Goal: Find specific page/section: Find specific page/section

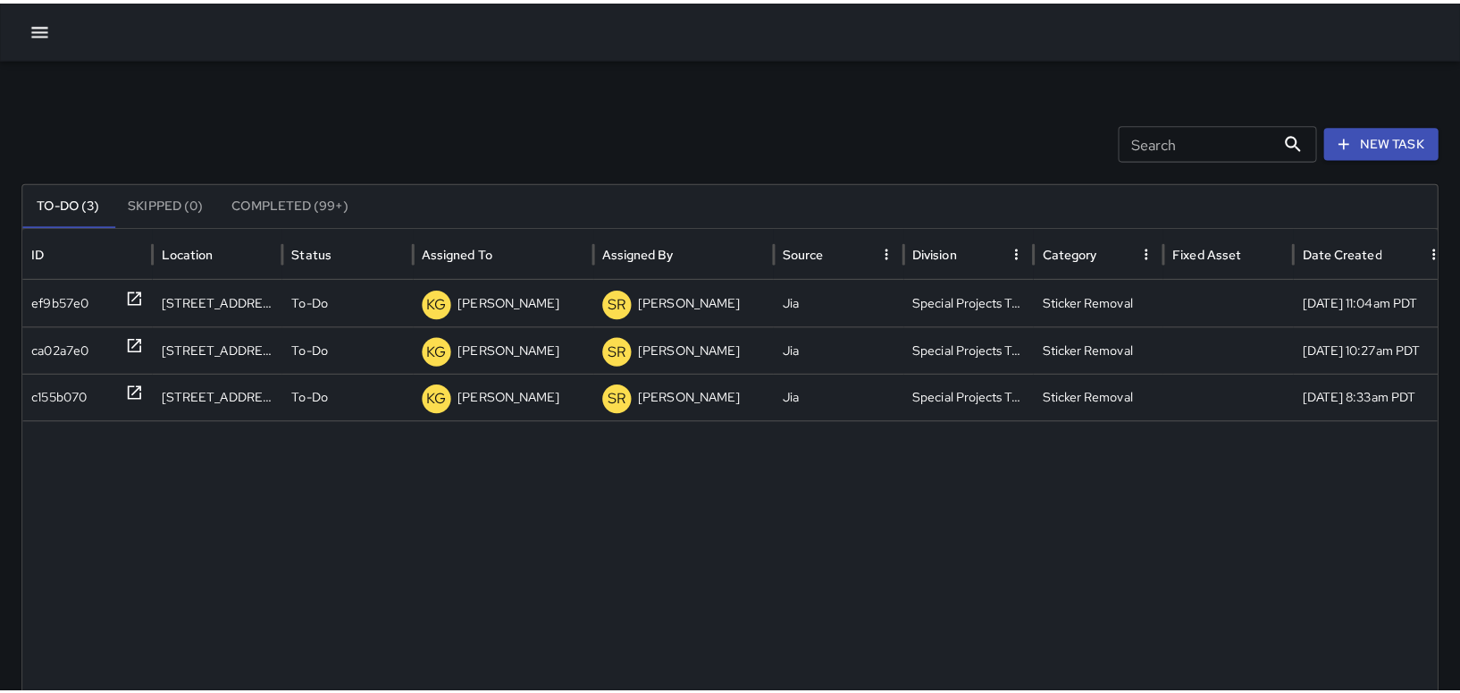
scroll to position [73, 0]
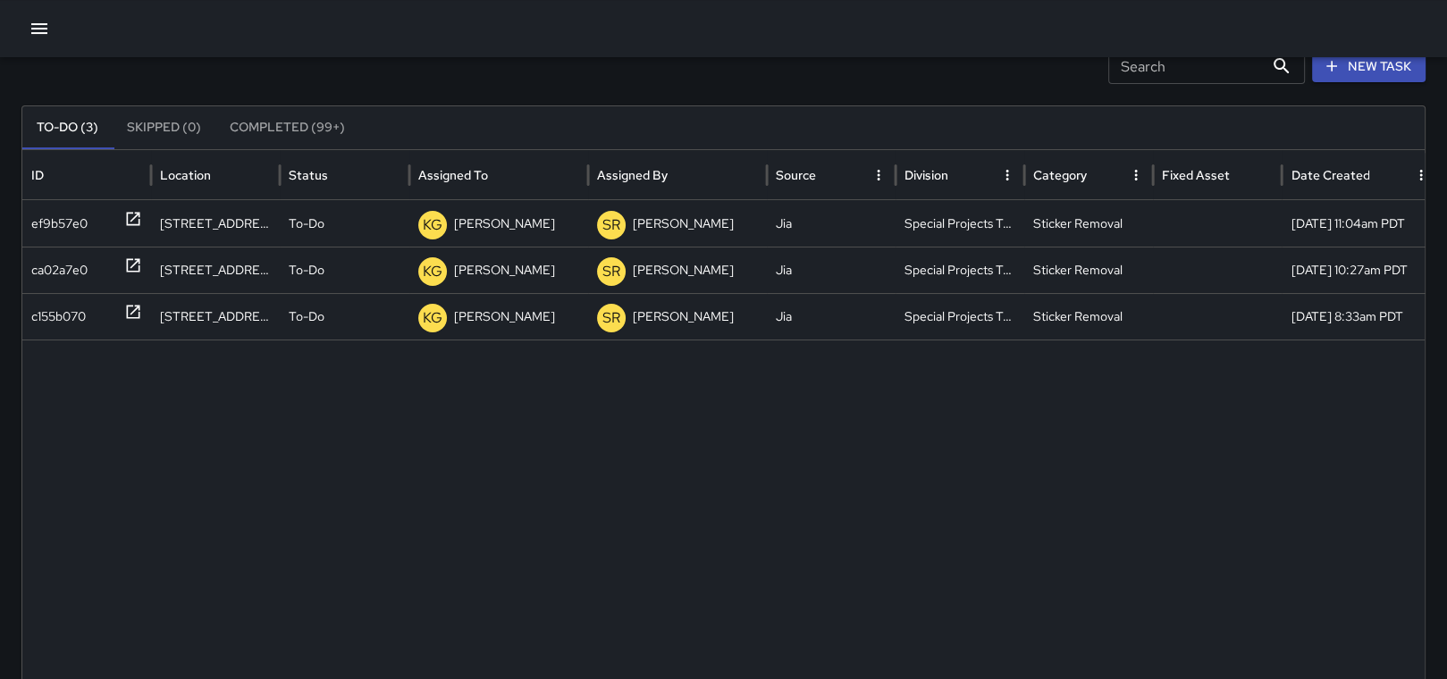
click at [42, 22] on icon "button" at bounding box center [39, 28] width 21 height 21
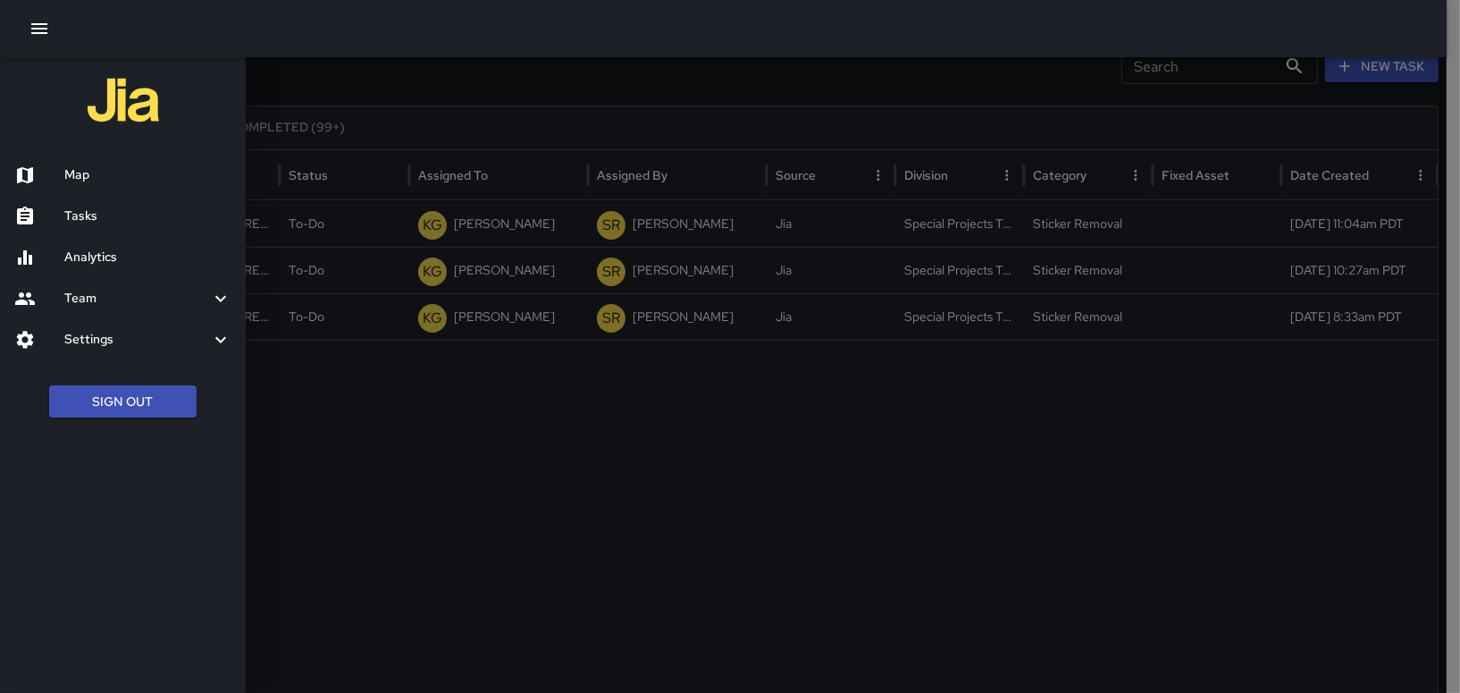
click at [130, 186] on div "Map" at bounding box center [123, 175] width 246 height 41
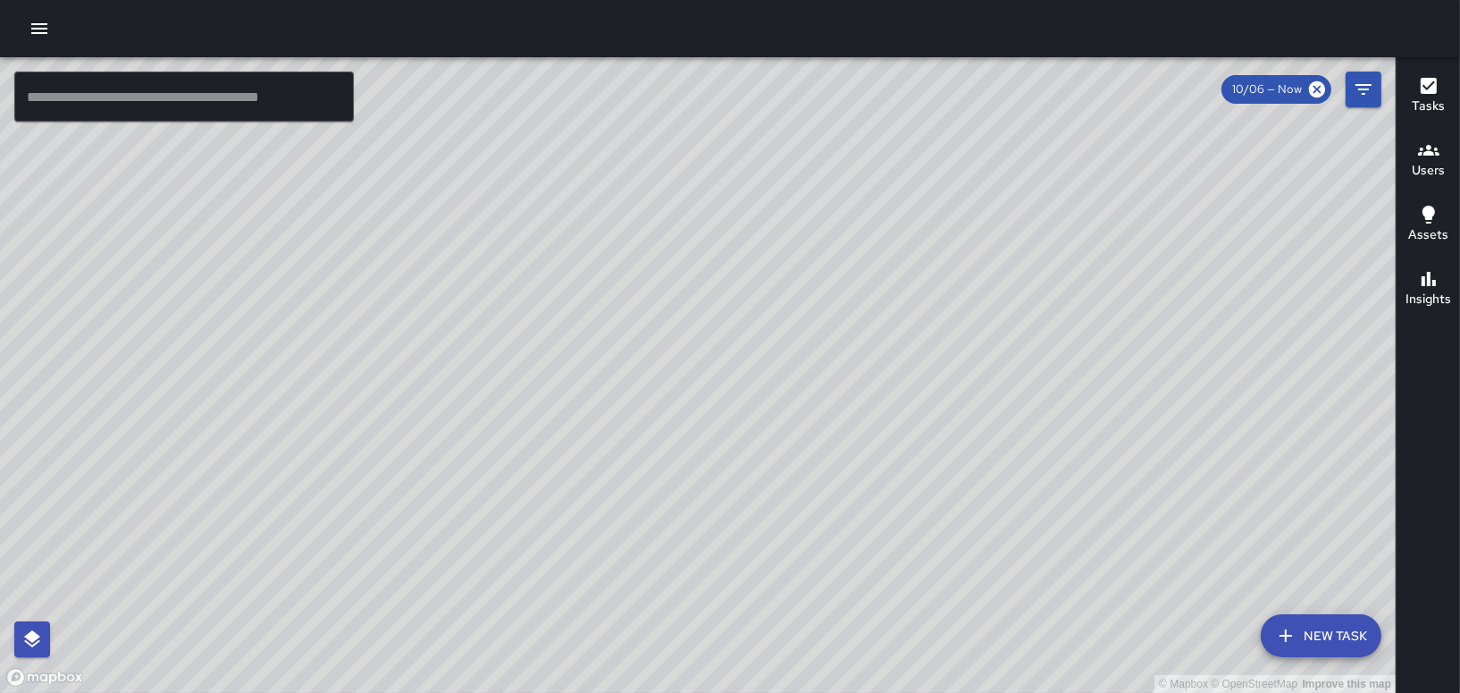
click at [1446, 93] on button "Tasks" at bounding box center [1428, 96] width 63 height 64
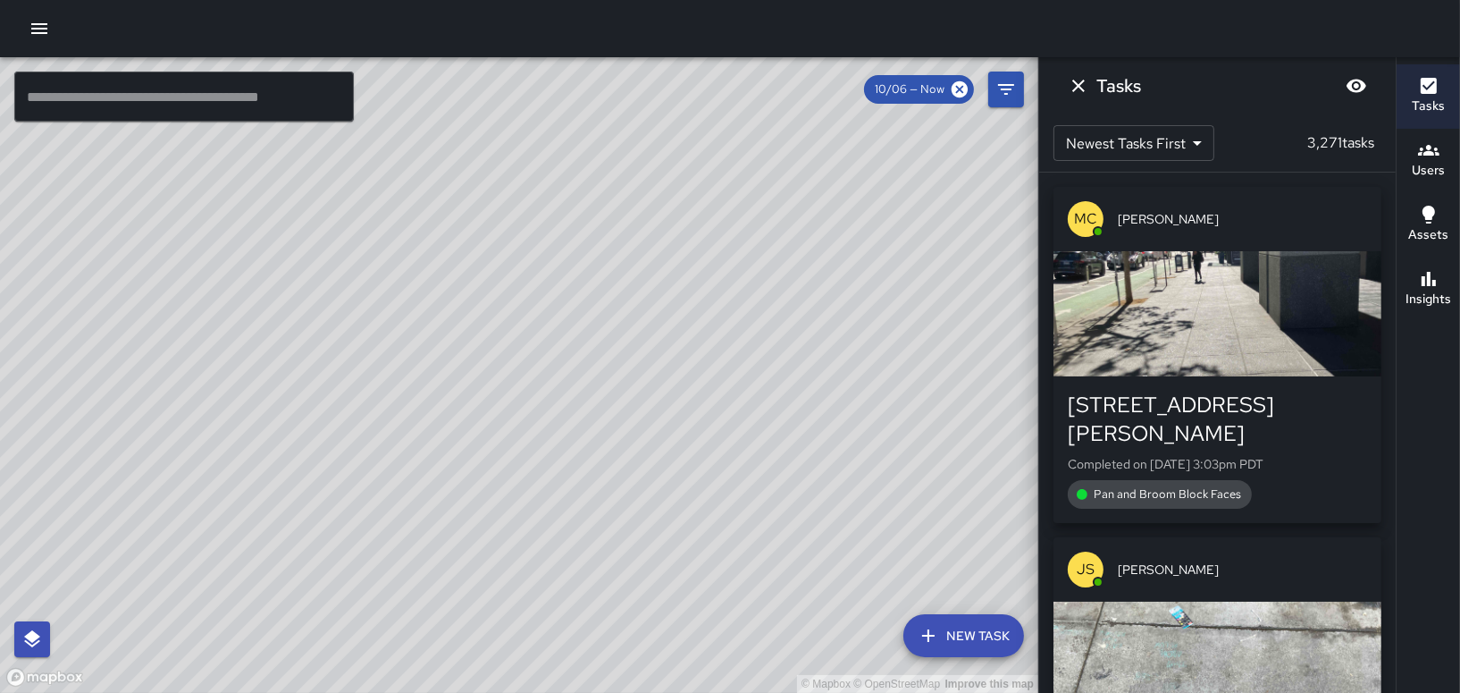
click at [900, 85] on span "10/06 — Now" at bounding box center [909, 89] width 91 height 18
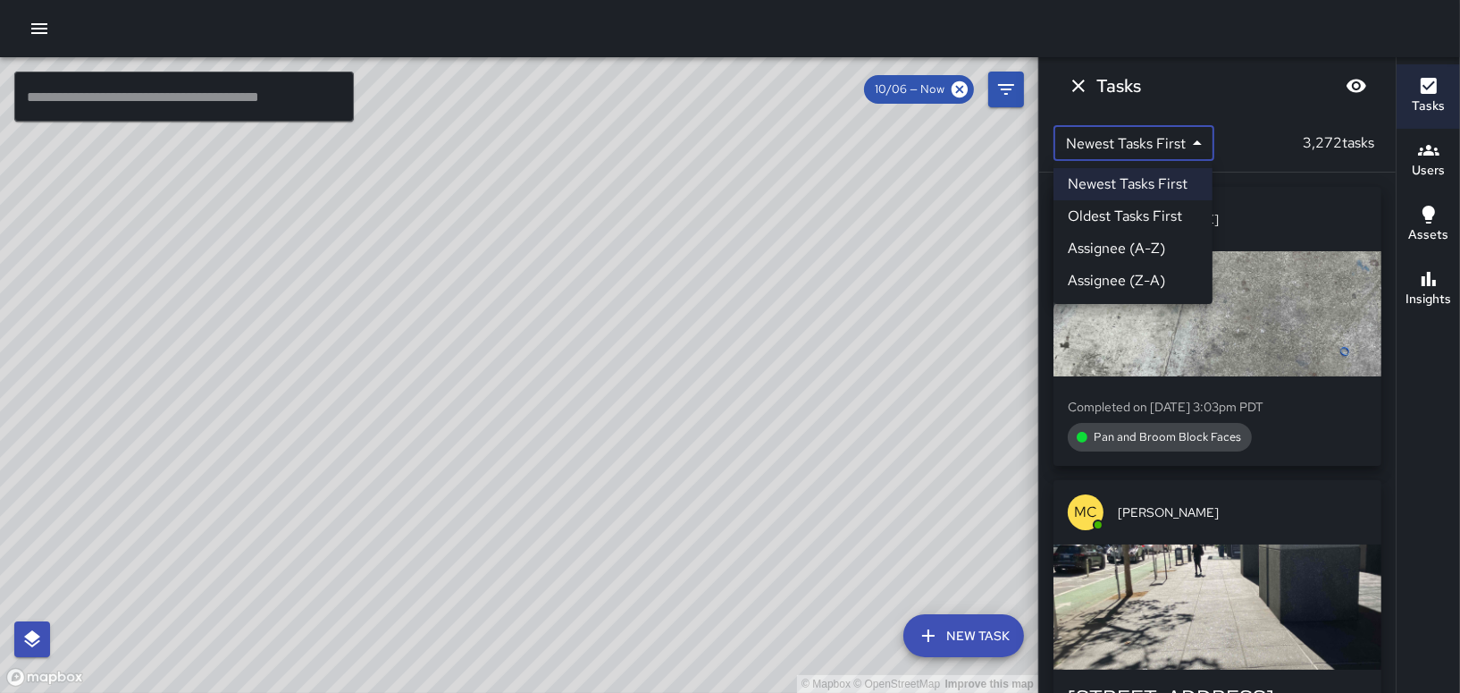
click at [1124, 145] on body "© Mapbox © OpenStreetMap Improve this map ​ New Task 10/06 — Now Map Layers Tas…" at bounding box center [730, 346] width 1460 height 693
click at [1006, 90] on div at bounding box center [730, 346] width 1460 height 693
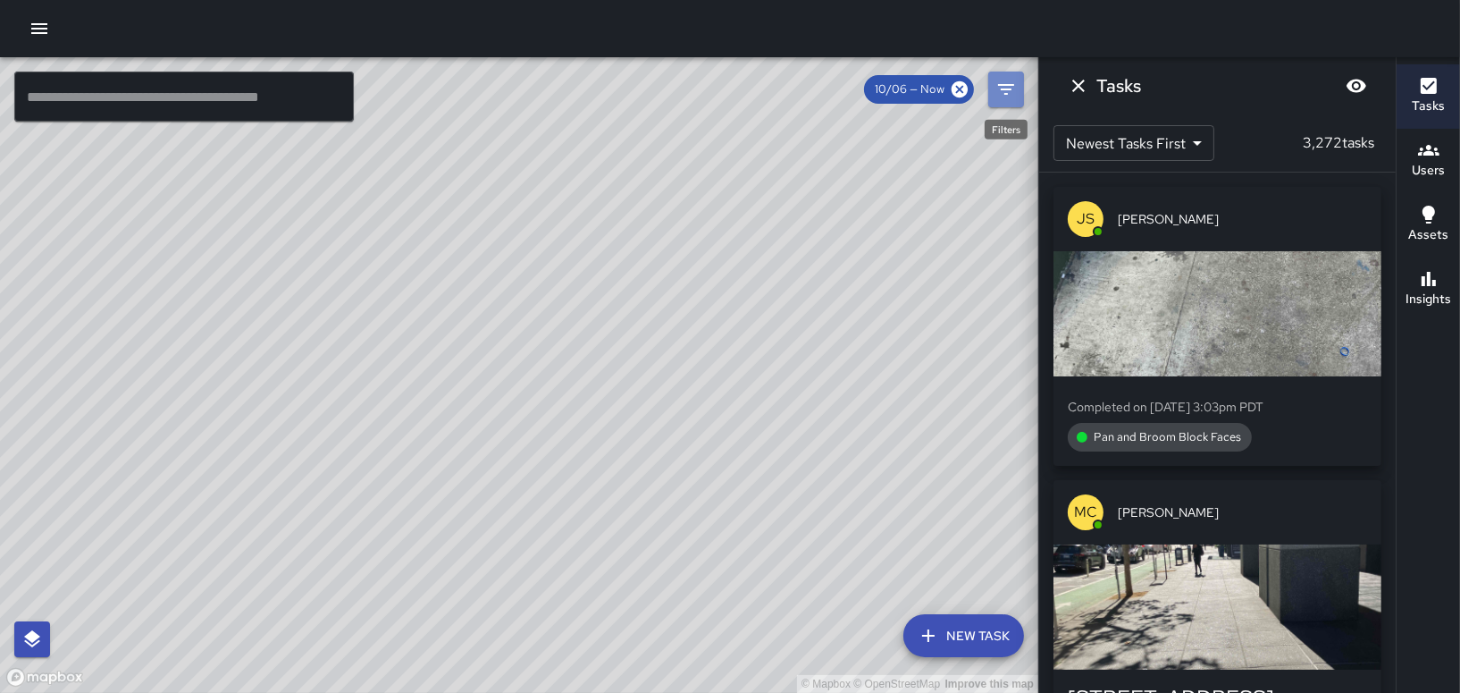
click at [999, 88] on icon "Filters" at bounding box center [1006, 89] width 21 height 21
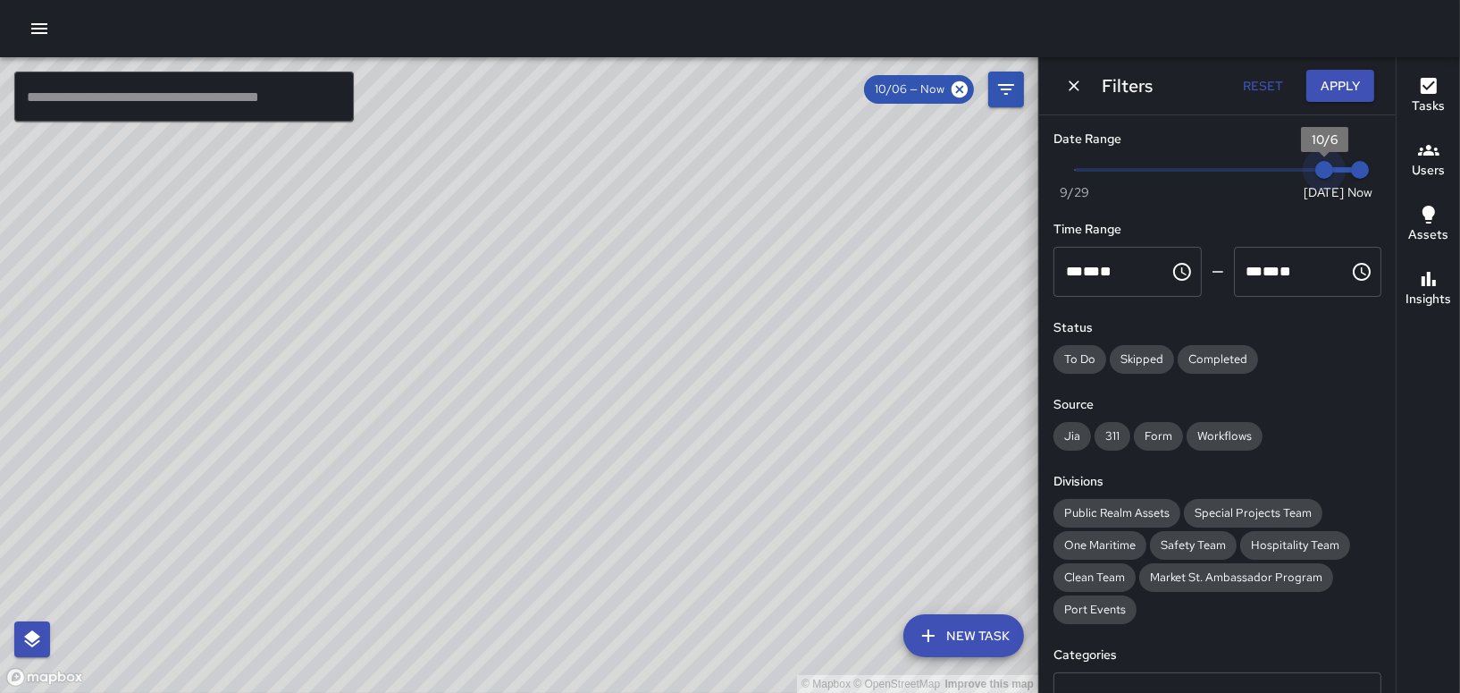
type input "*"
drag, startPoint x: 1315, startPoint y: 175, endPoint x: 929, endPoint y: 257, distance: 394.7
click at [929, 257] on div "© Mapbox © OpenStreetMap Improve this map ​ New Task 10/06 — Now Map Layers Tas…" at bounding box center [730, 374] width 1460 height 635
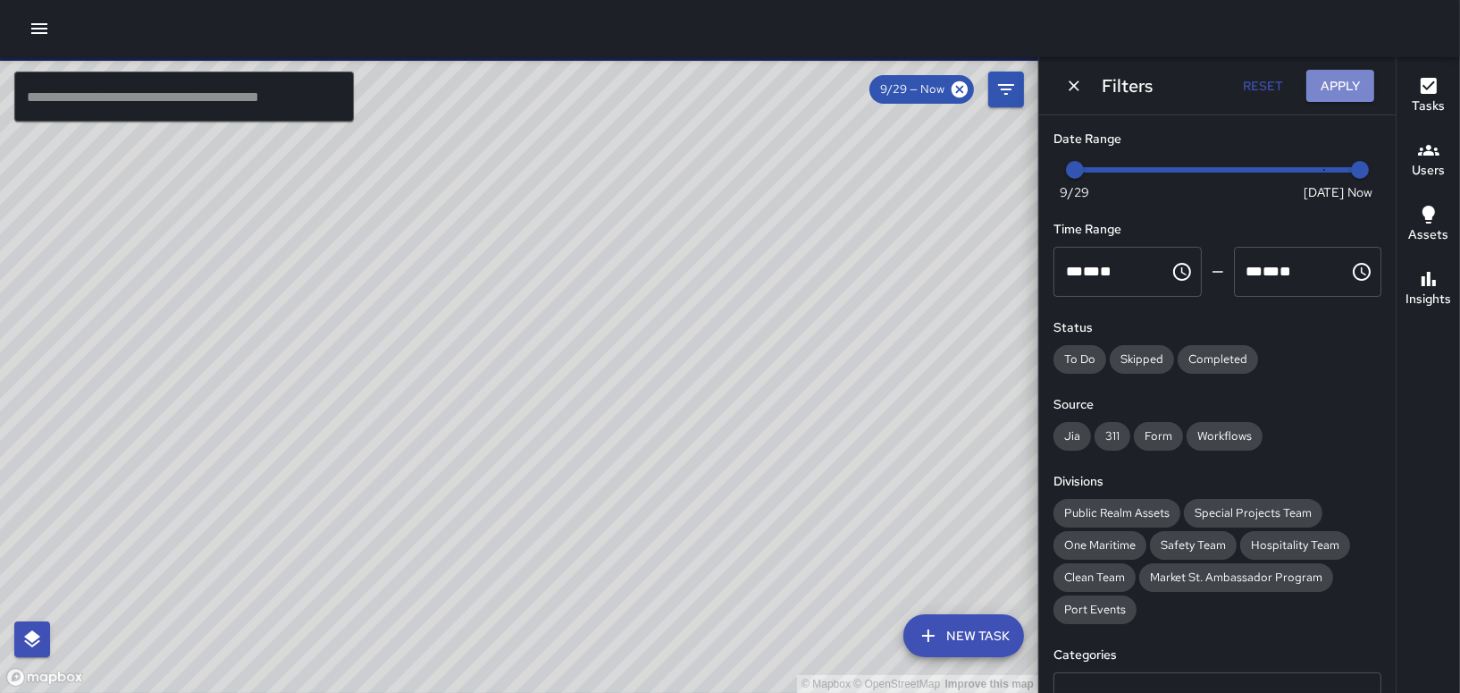
click at [1337, 79] on button "Apply" at bounding box center [1341, 86] width 68 height 33
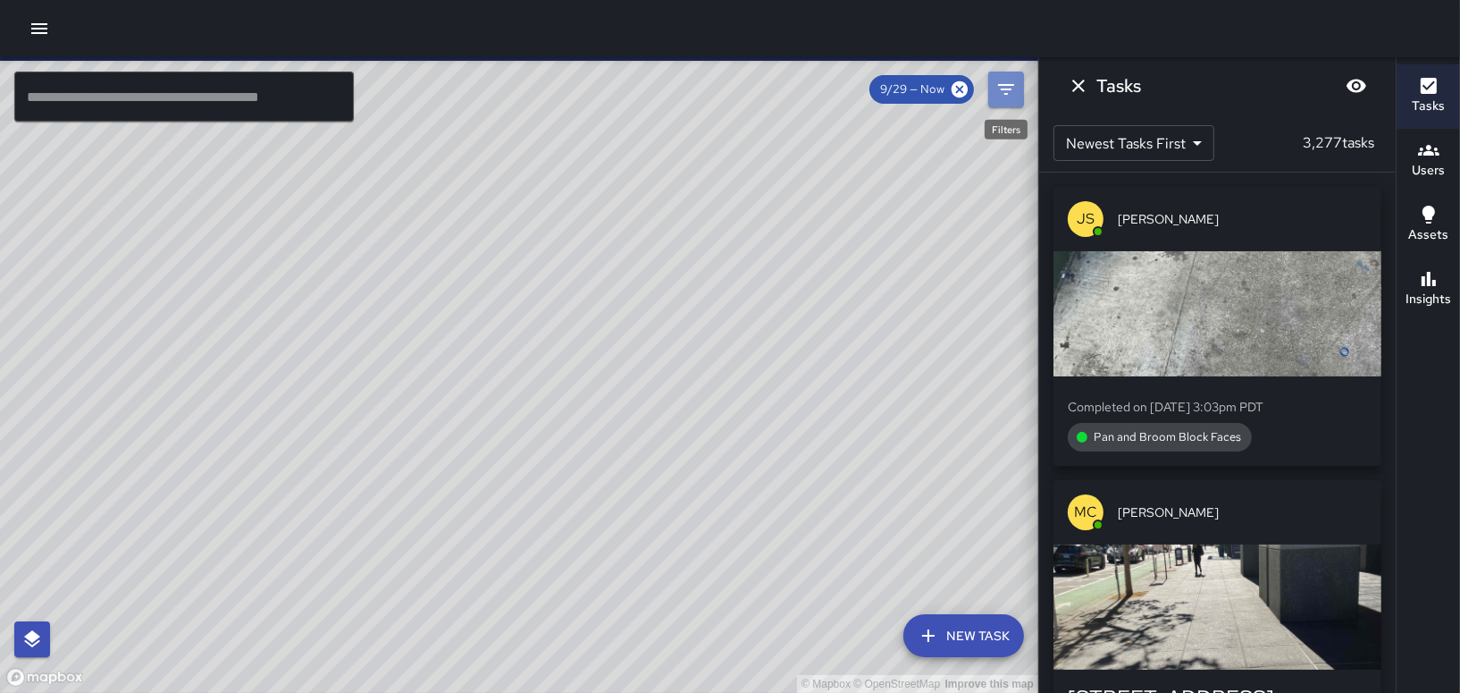
click at [1012, 90] on icon "Filters" at bounding box center [1006, 89] width 21 height 21
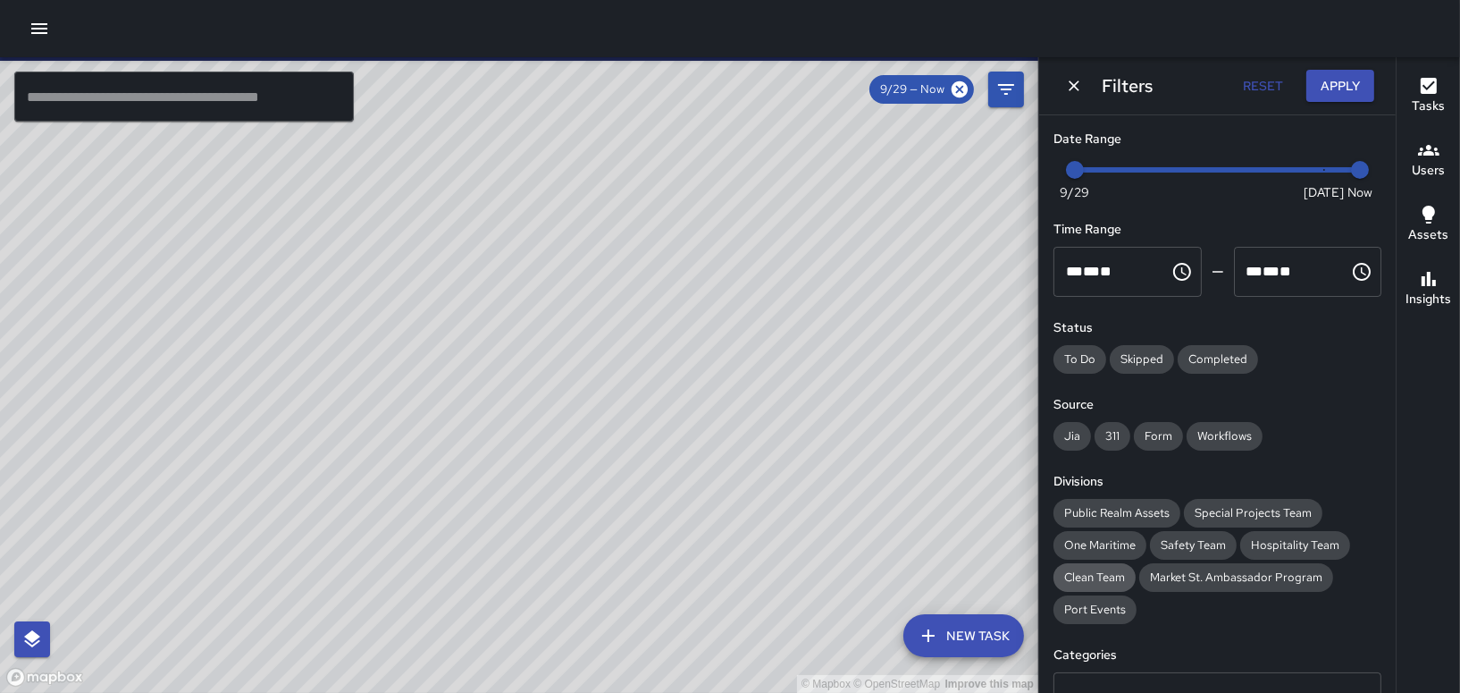
click at [1111, 584] on span "Clean Team" at bounding box center [1095, 577] width 82 height 18
click at [1326, 79] on button "Apply" at bounding box center [1341, 86] width 68 height 33
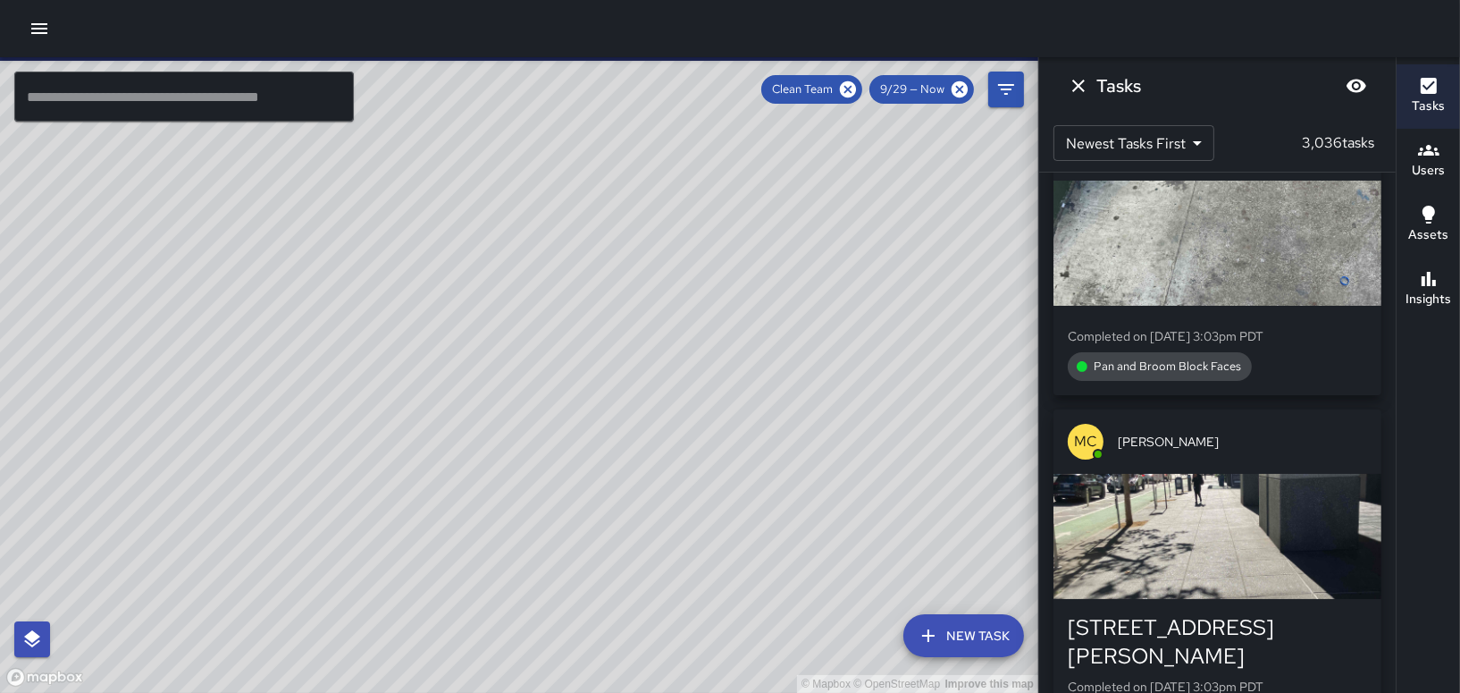
scroll to position [268, 0]
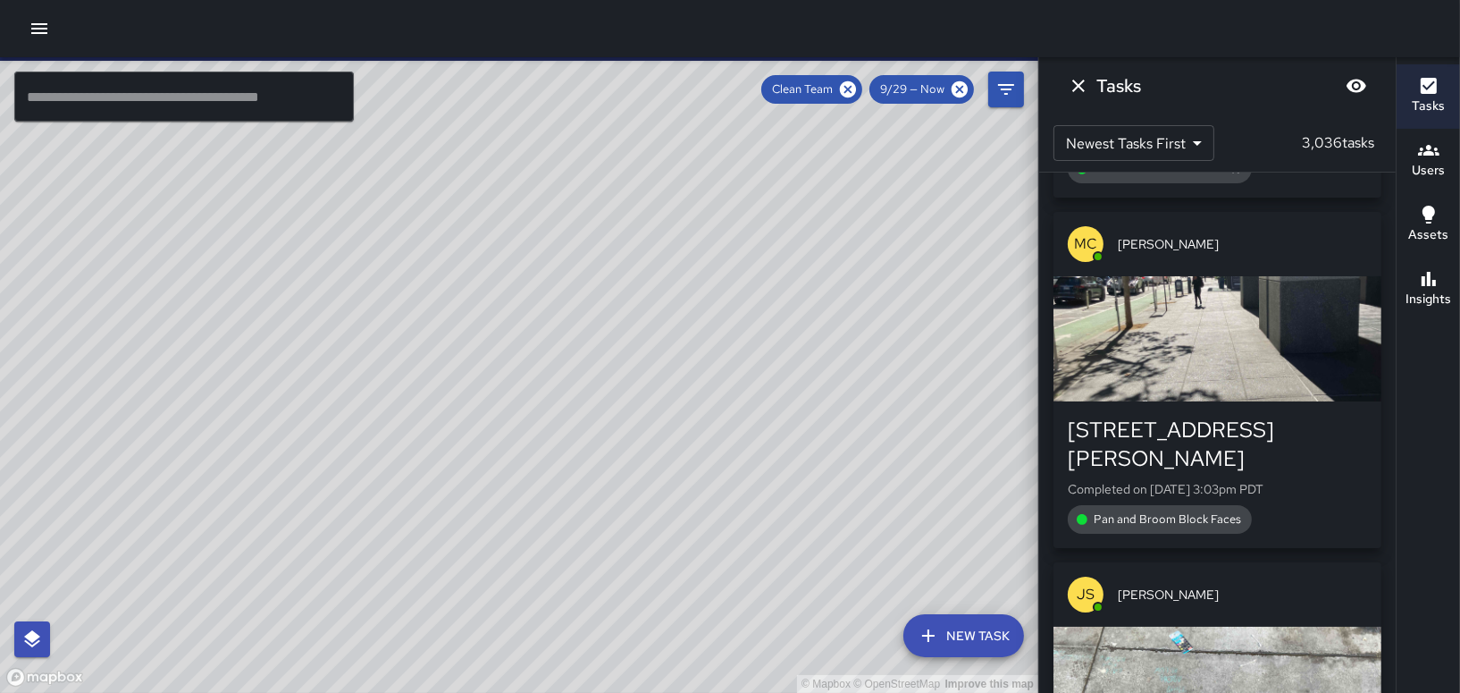
click at [1426, 156] on icon "button" at bounding box center [1428, 149] width 21 height 21
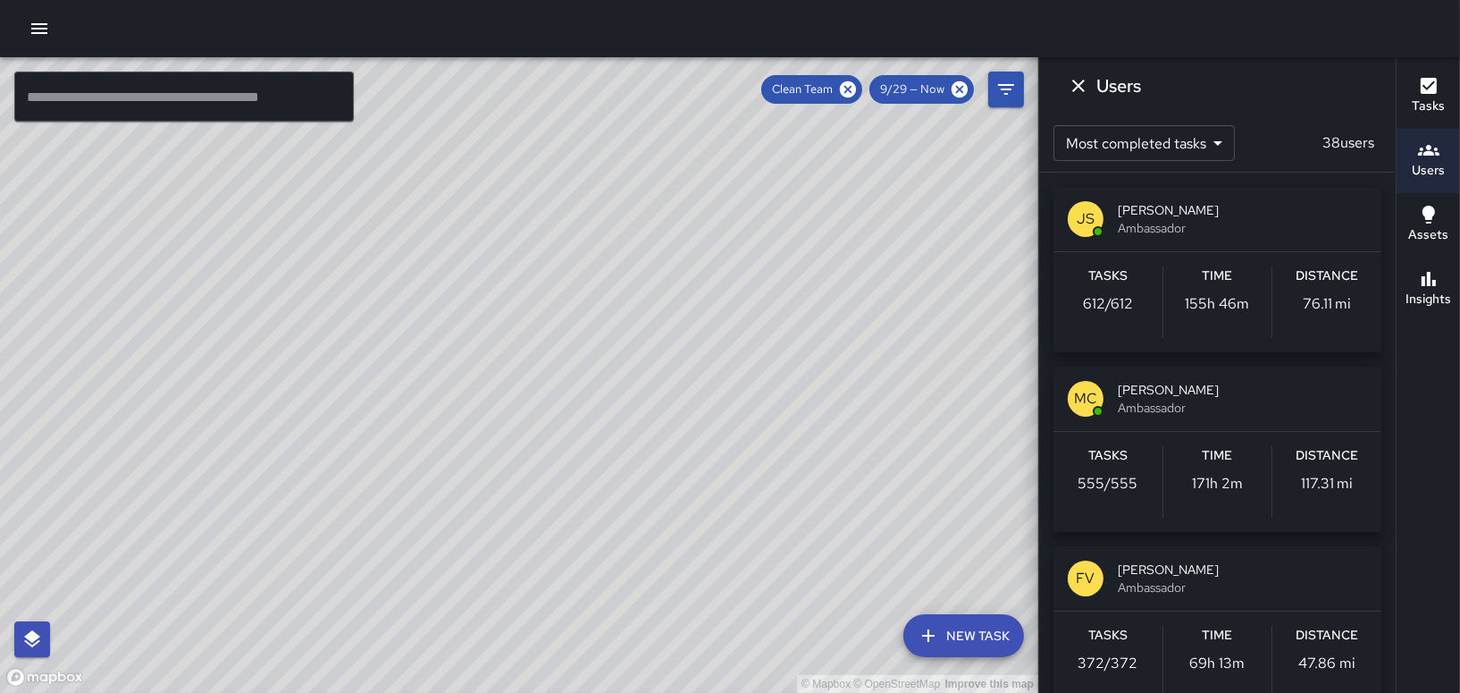
scroll to position [830, 0]
drag, startPoint x: 621, startPoint y: 411, endPoint x: 707, endPoint y: 466, distance: 101.7
click at [679, 471] on div "© Mapbox © OpenStreetMap Improve this map" at bounding box center [519, 374] width 1038 height 635
drag, startPoint x: 732, startPoint y: 239, endPoint x: 810, endPoint y: 267, distance: 82.8
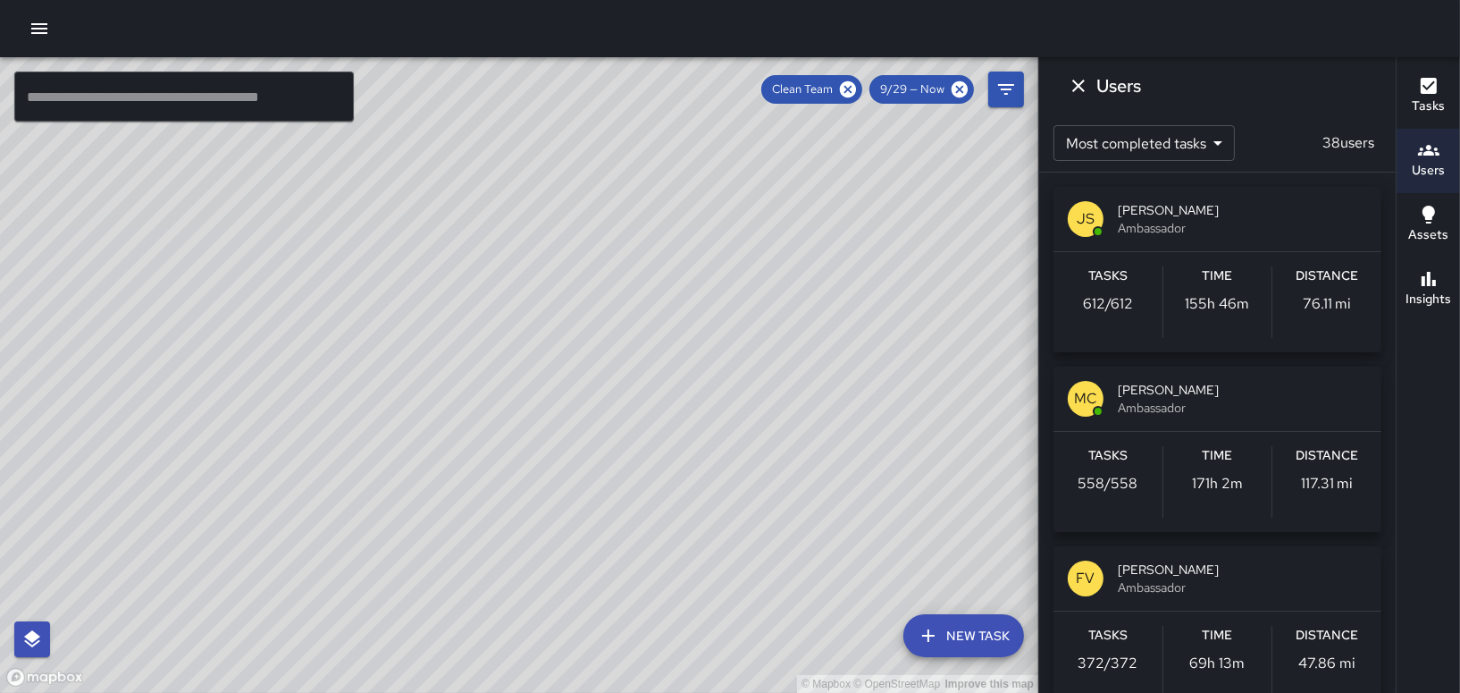
click at [810, 267] on div "© Mapbox © OpenStreetMap Improve this map" at bounding box center [519, 374] width 1038 height 635
drag, startPoint x: 845, startPoint y: 475, endPoint x: 876, endPoint y: 453, distance: 37.2
click at [876, 453] on div "© Mapbox © OpenStreetMap Improve this map" at bounding box center [519, 374] width 1038 height 635
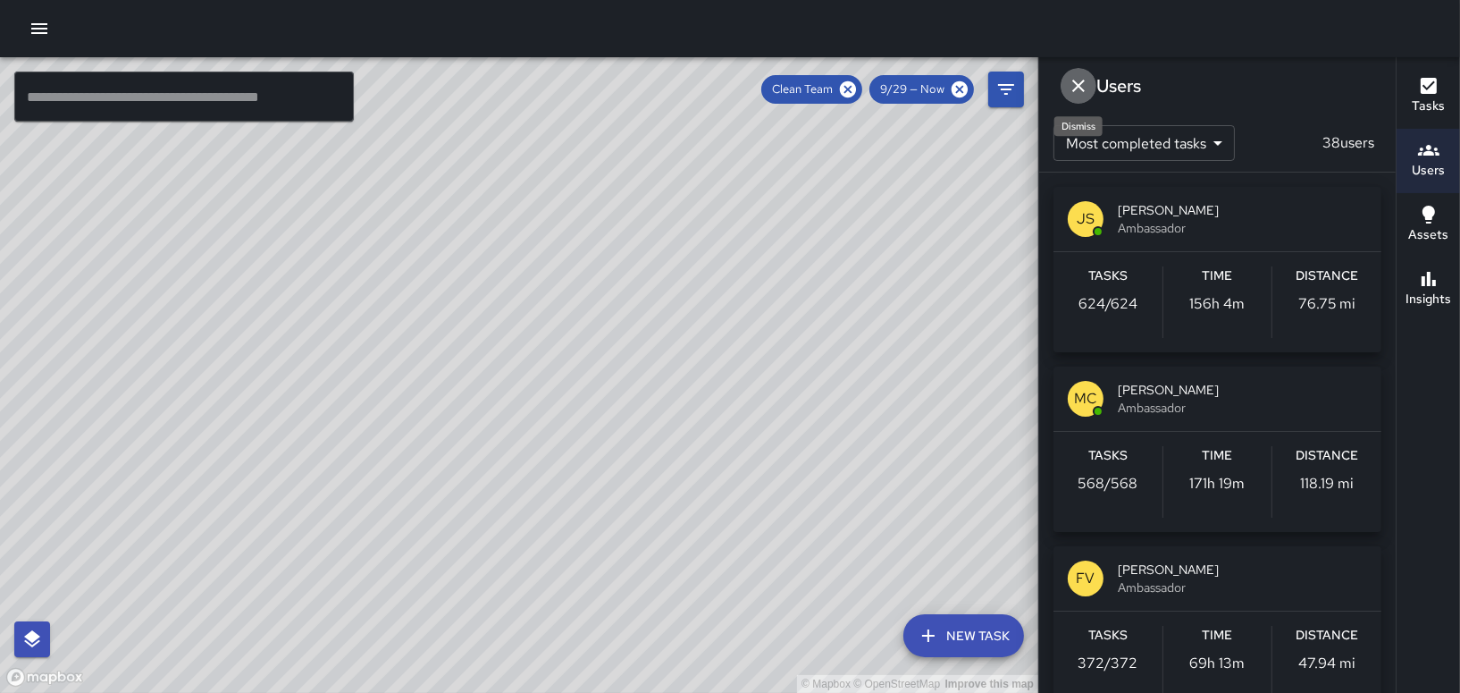
click at [1076, 80] on icon "Dismiss" at bounding box center [1078, 85] width 21 height 21
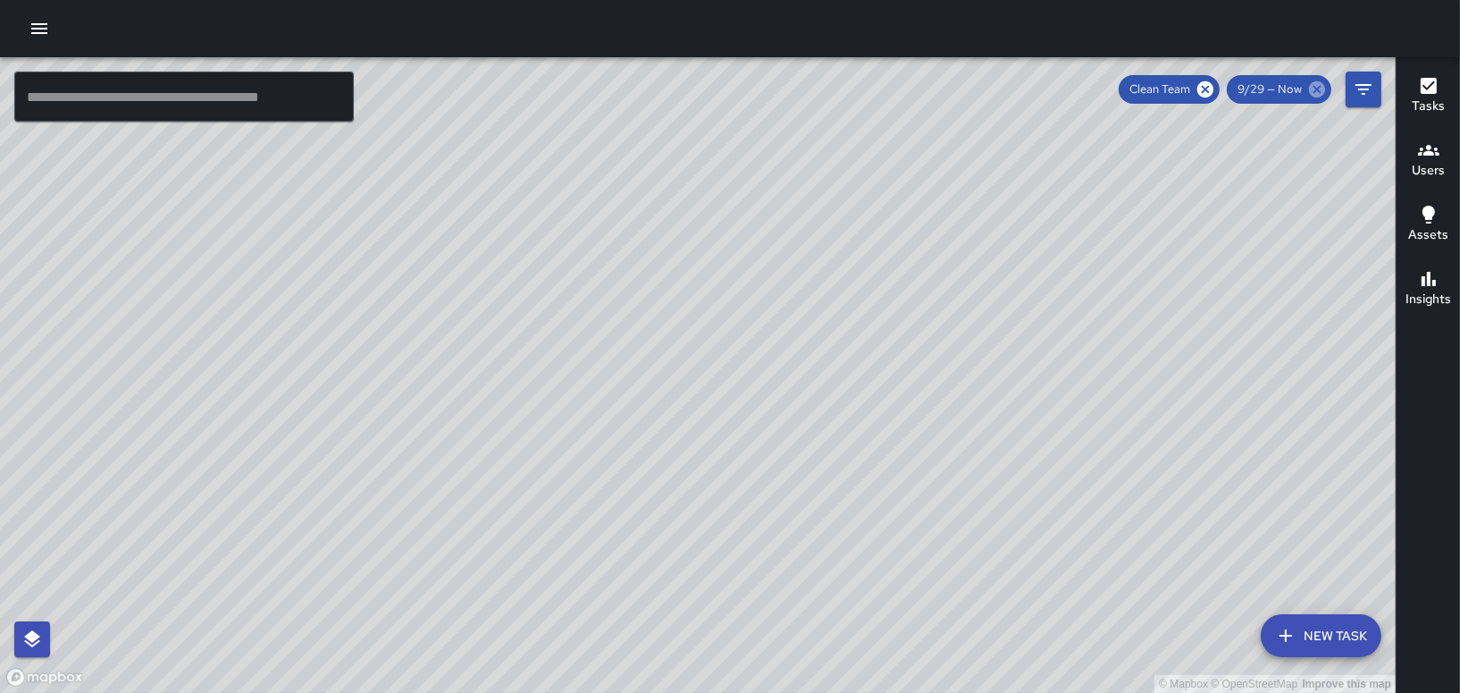
click at [1319, 94] on icon at bounding box center [1317, 89] width 16 height 16
drag, startPoint x: 882, startPoint y: 405, endPoint x: 949, endPoint y: 289, distance: 134.1
click at [949, 289] on div "© Mapbox © OpenStreetMap Improve this map" at bounding box center [698, 374] width 1396 height 635
drag, startPoint x: 1248, startPoint y: 243, endPoint x: 1294, endPoint y: 559, distance: 318.9
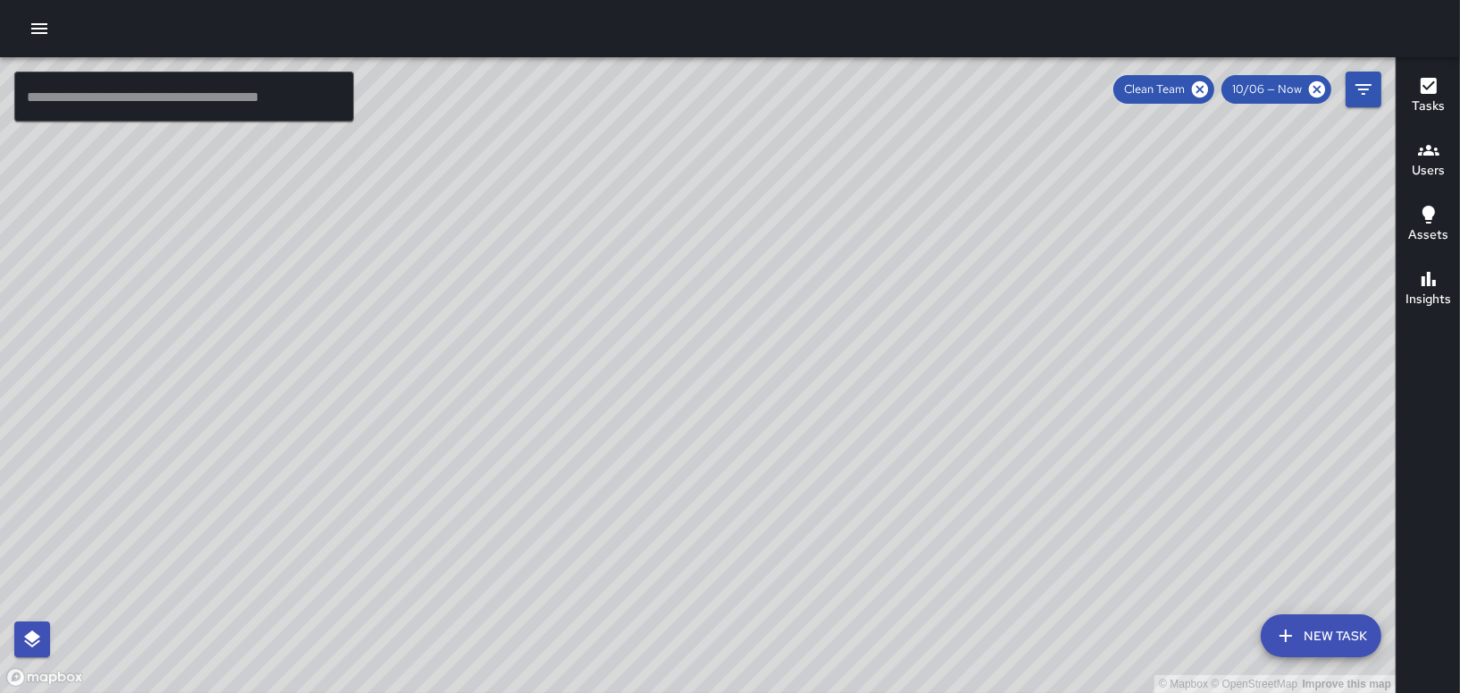
click at [1294, 560] on div "© Mapbox © OpenStreetMap Improve this map" at bounding box center [698, 374] width 1396 height 635
drag, startPoint x: 1032, startPoint y: 371, endPoint x: 887, endPoint y: 343, distance: 148.3
click at [886, 349] on div "© Mapbox © OpenStreetMap Improve this map" at bounding box center [698, 374] width 1396 height 635
drag, startPoint x: 643, startPoint y: 547, endPoint x: 678, endPoint y: 441, distance: 111.4
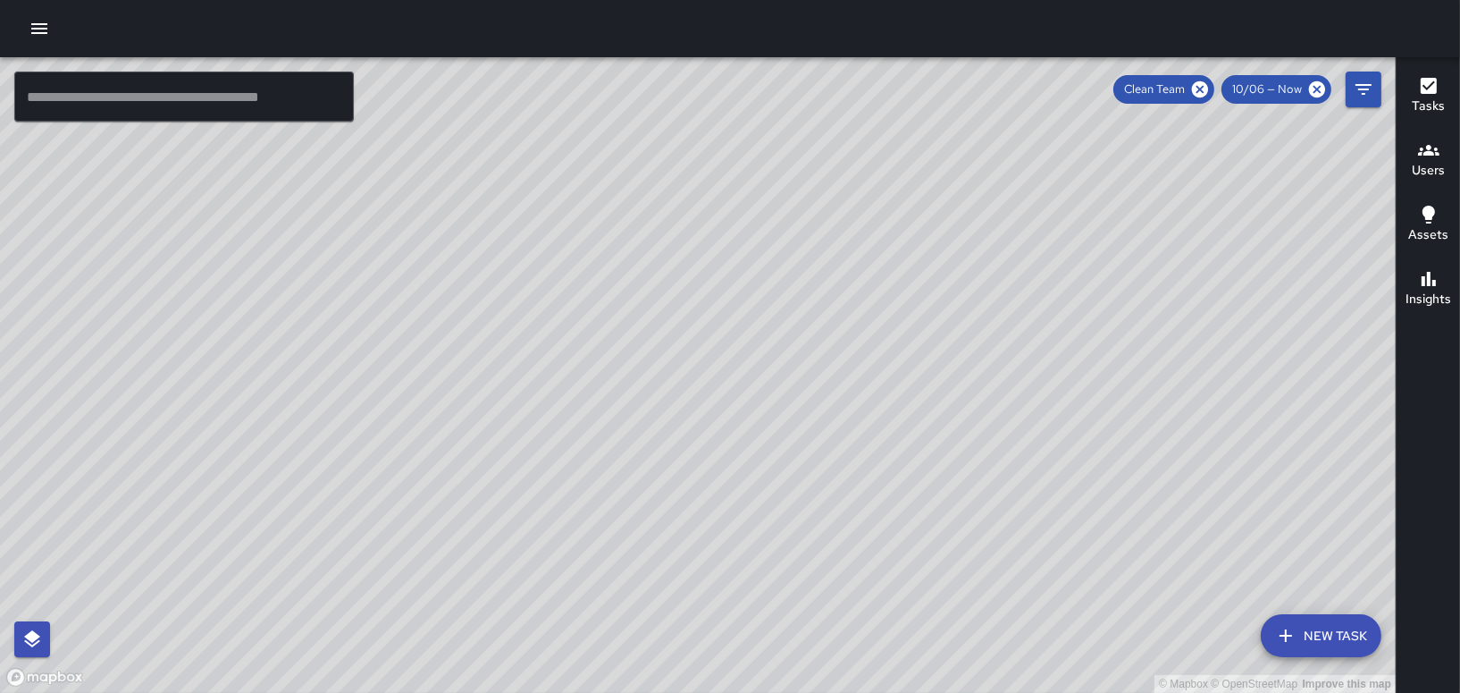
click at [676, 442] on div "© Mapbox © OpenStreetMap Improve this map" at bounding box center [698, 374] width 1396 height 635
drag, startPoint x: 231, startPoint y: 506, endPoint x: 529, endPoint y: 358, distance: 332.1
click at [660, 278] on div "© Mapbox © OpenStreetMap Improve this map" at bounding box center [698, 374] width 1396 height 635
drag, startPoint x: 231, startPoint y: 429, endPoint x: 506, endPoint y: 408, distance: 276.0
click at [506, 408] on div "© Mapbox © OpenStreetMap Improve this map" at bounding box center [698, 374] width 1396 height 635
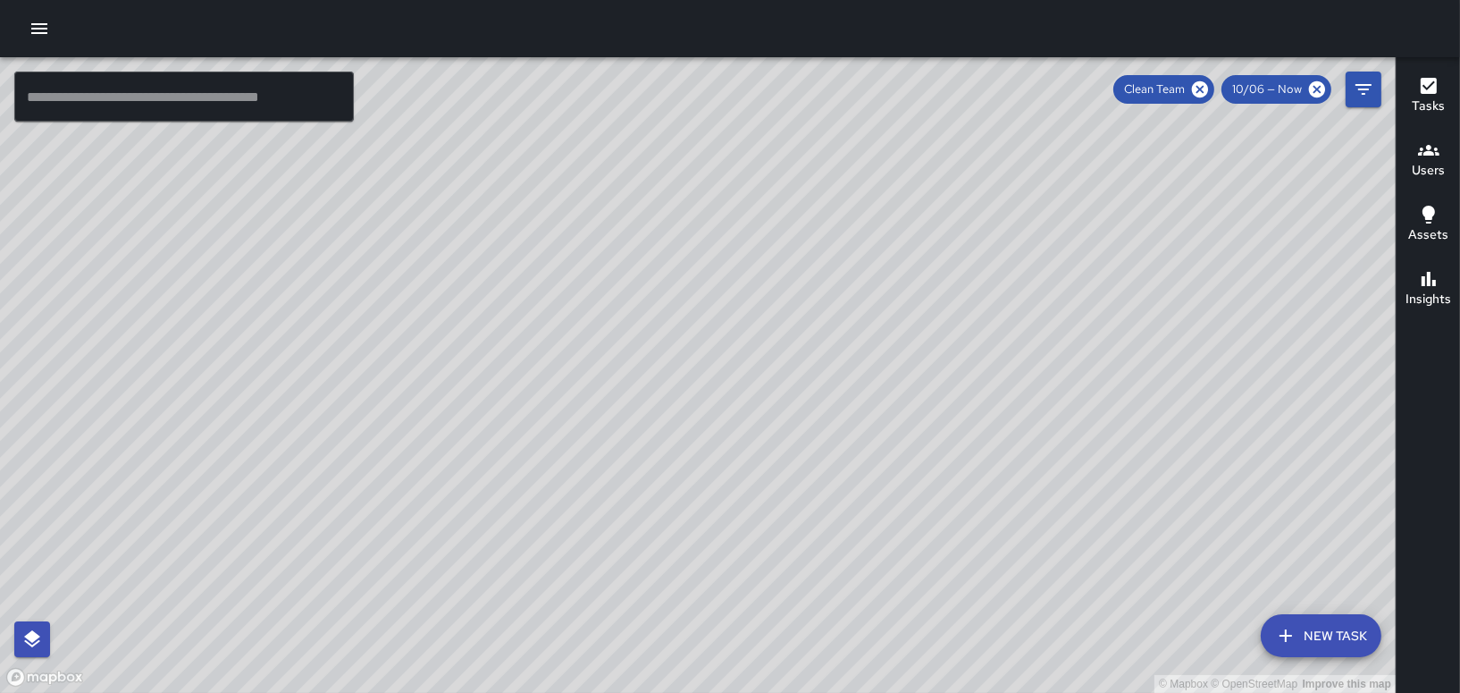
scroll to position [19030, 0]
